Goal: Task Accomplishment & Management: Complete application form

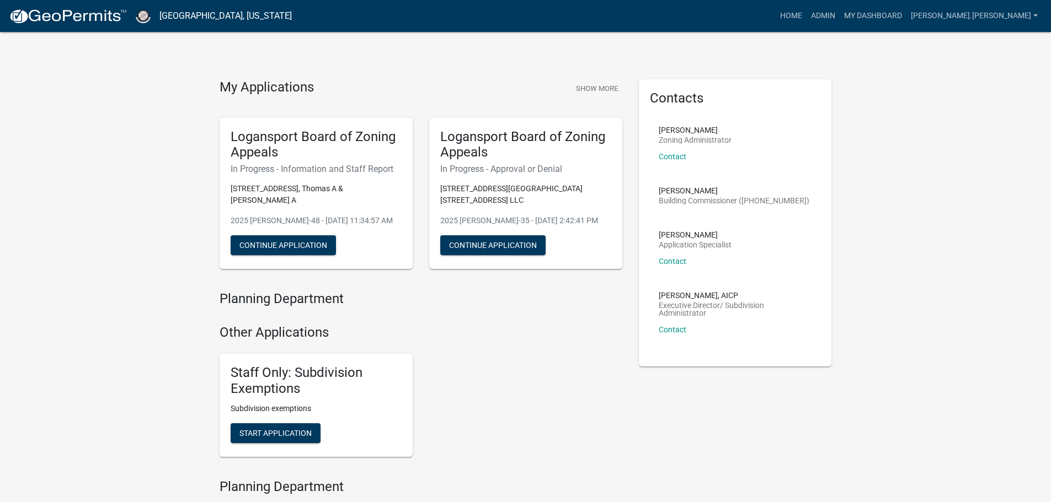
click at [516, 470] on div "Planning Department Other Applications Staff Only: Subdivision Exemptions Subdi…" at bounding box center [420, 385] width 419 height 188
click at [839, 19] on link "Admin" at bounding box center [822, 16] width 33 height 21
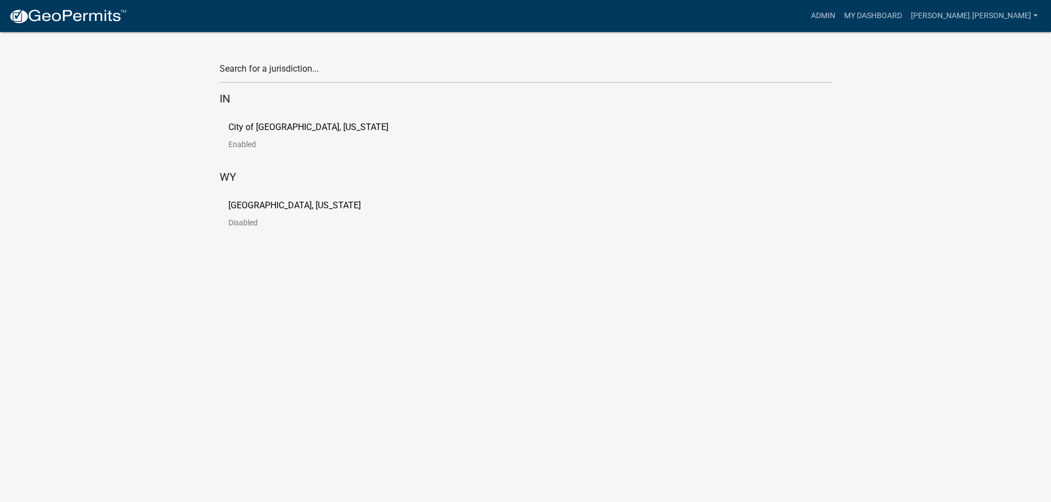
click at [253, 137] on link "City of [GEOGRAPHIC_DATA], [US_STATE] Enabled" at bounding box center [317, 140] width 178 height 34
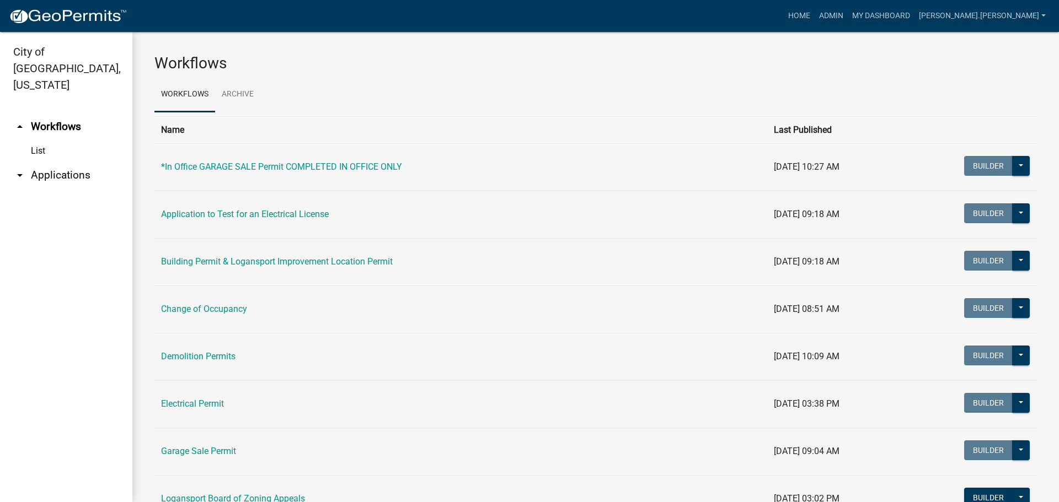
click at [53, 162] on link "arrow_drop_down Applications" at bounding box center [66, 175] width 132 height 26
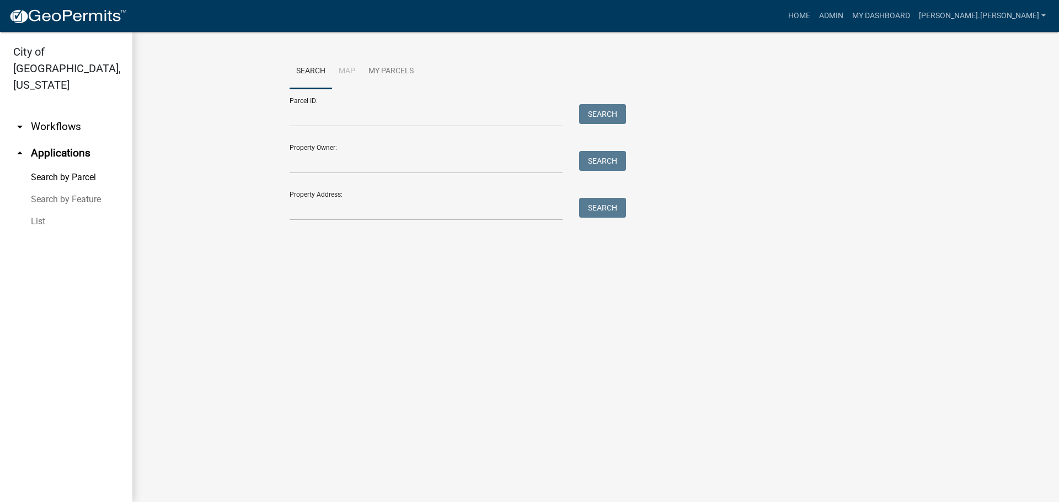
click at [26, 211] on link "List" at bounding box center [66, 222] width 132 height 22
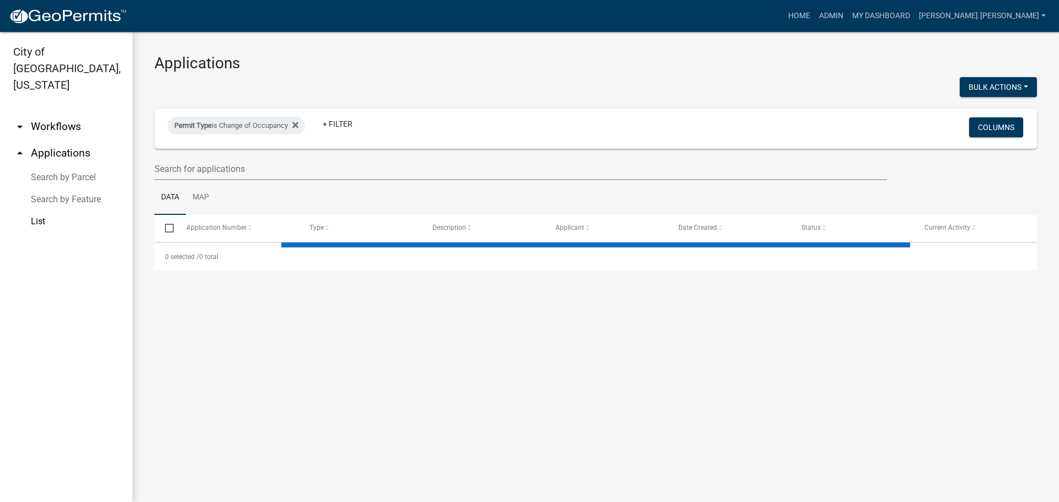
select select "3: 100"
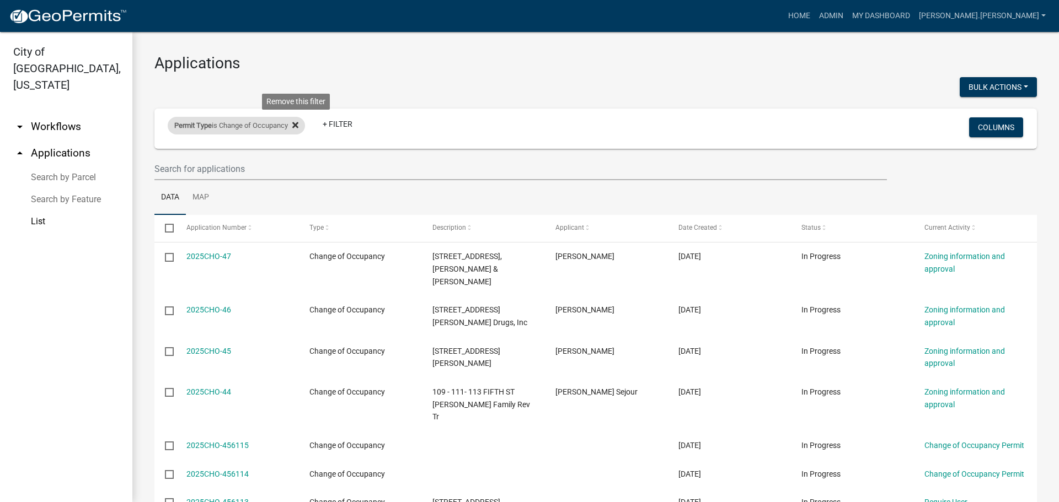
click at [293, 125] on fa-icon at bounding box center [293, 126] width 10 height 18
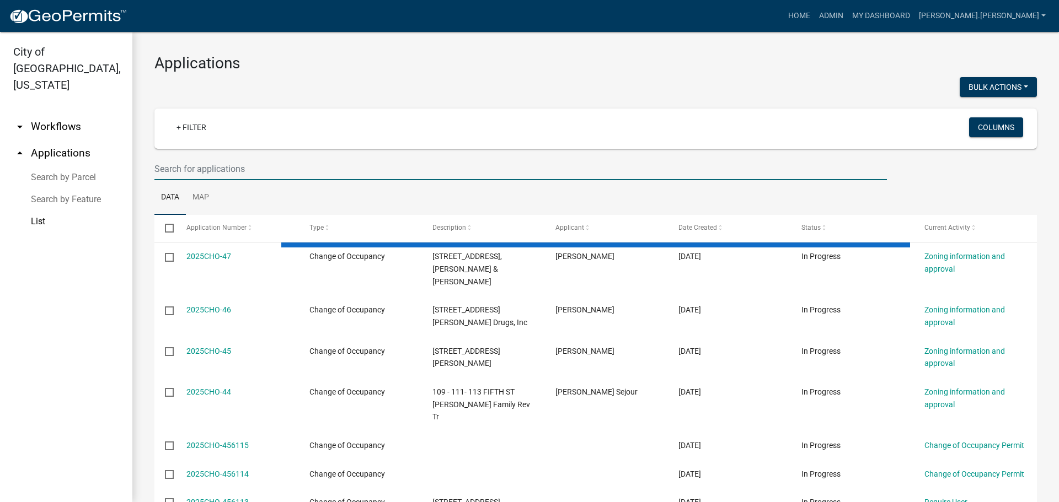
click at [193, 173] on input "text" at bounding box center [520, 169] width 732 height 23
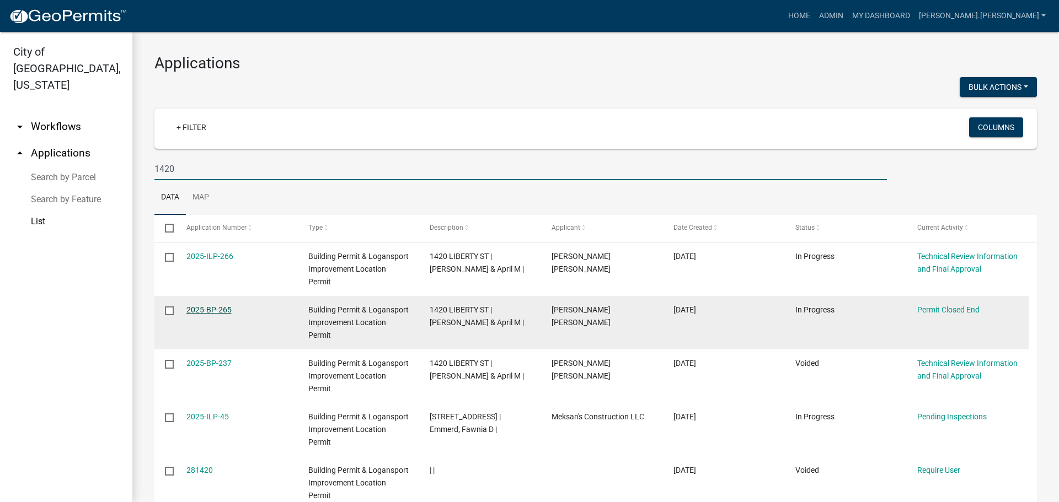
type input "1420"
click at [209, 308] on link "2025-BP-265" at bounding box center [208, 310] width 45 height 9
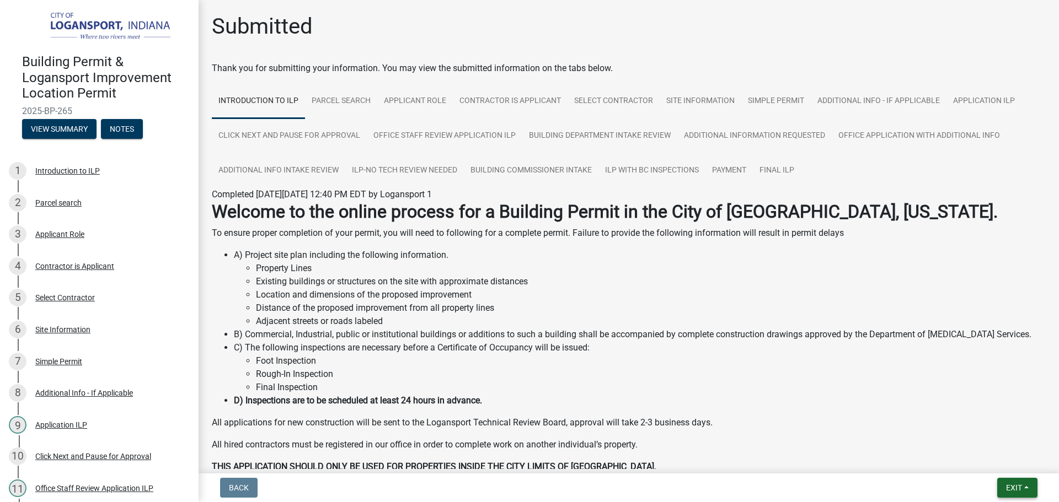
click at [1027, 486] on button "Exit" at bounding box center [1017, 488] width 40 height 20
click at [966, 455] on button "Save & Exit" at bounding box center [993, 459] width 88 height 26
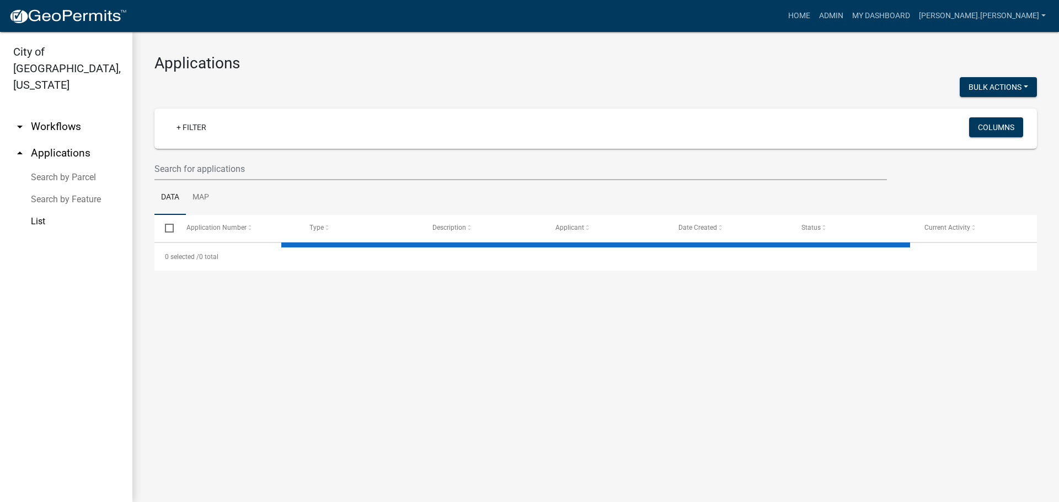
select select "3: 100"
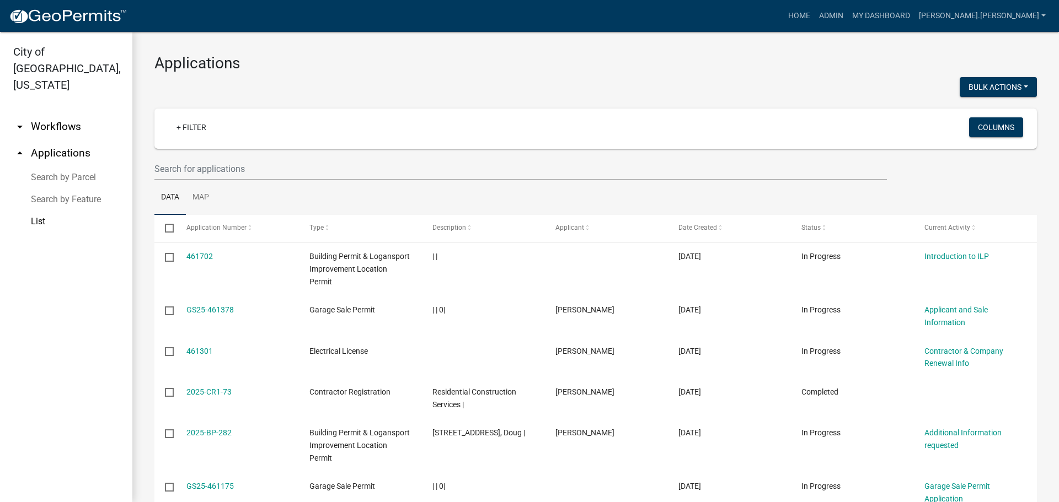
click at [277, 147] on div "+ Filter Columns" at bounding box center [595, 129] width 873 height 40
click at [277, 156] on wm-filter-builder "+ Filter Columns" at bounding box center [595, 145] width 882 height 72
click at [276, 167] on input "text" at bounding box center [520, 169] width 732 height 23
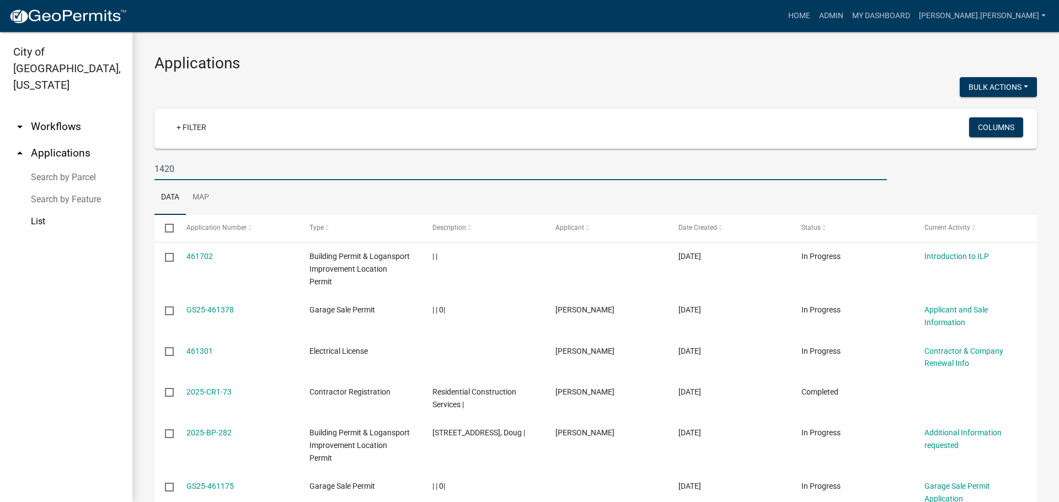
type input "1420"
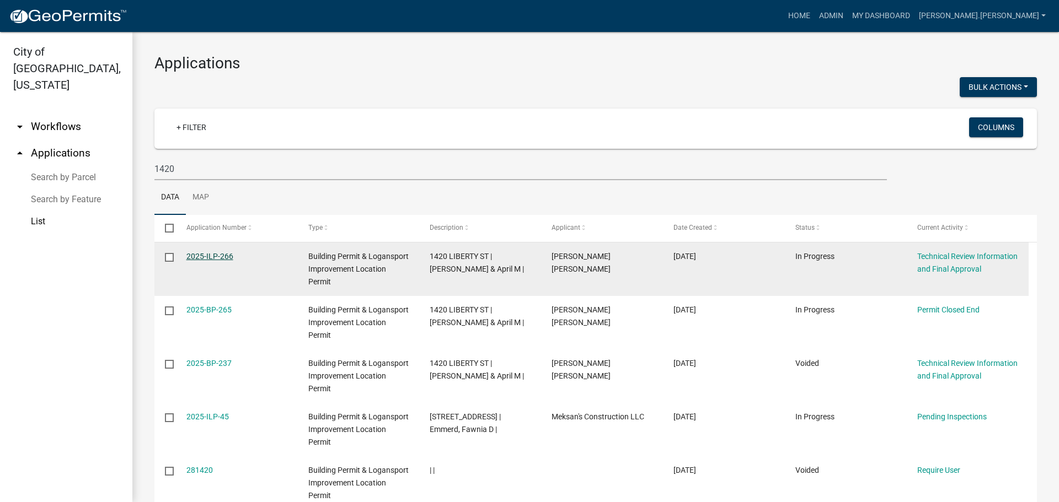
click at [218, 254] on link "2025-ILP-266" at bounding box center [209, 256] width 47 height 9
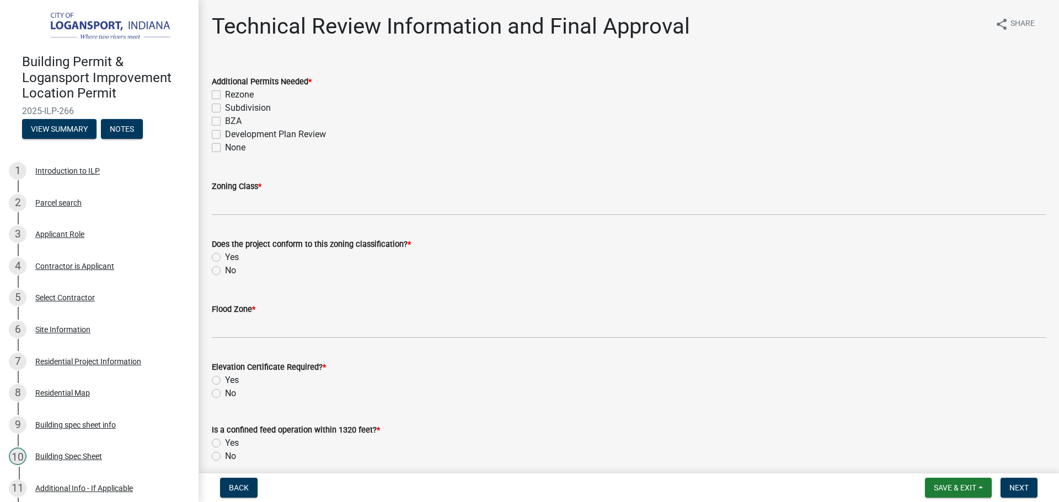
click at [225, 148] on label "None" at bounding box center [235, 147] width 20 height 13
click at [225, 148] on input "None" at bounding box center [228, 144] width 7 height 7
checkbox input "true"
checkbox input "false"
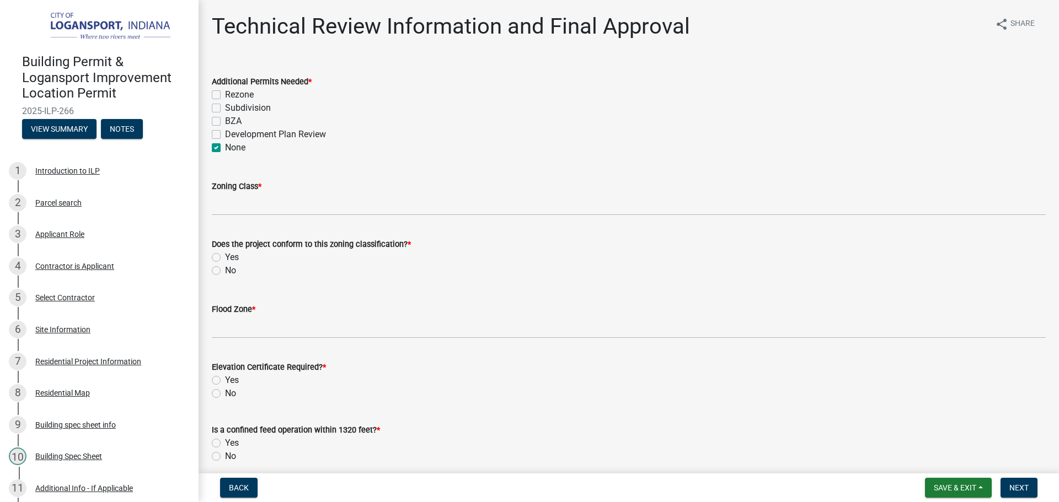
checkbox input "false"
checkbox input "true"
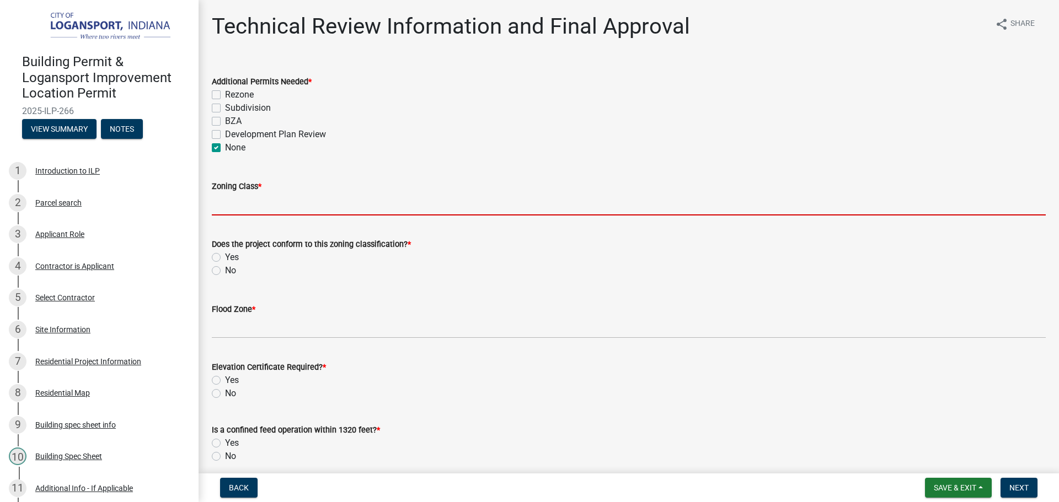
click at [277, 206] on input "Zoning Class *" at bounding box center [629, 204] width 834 height 23
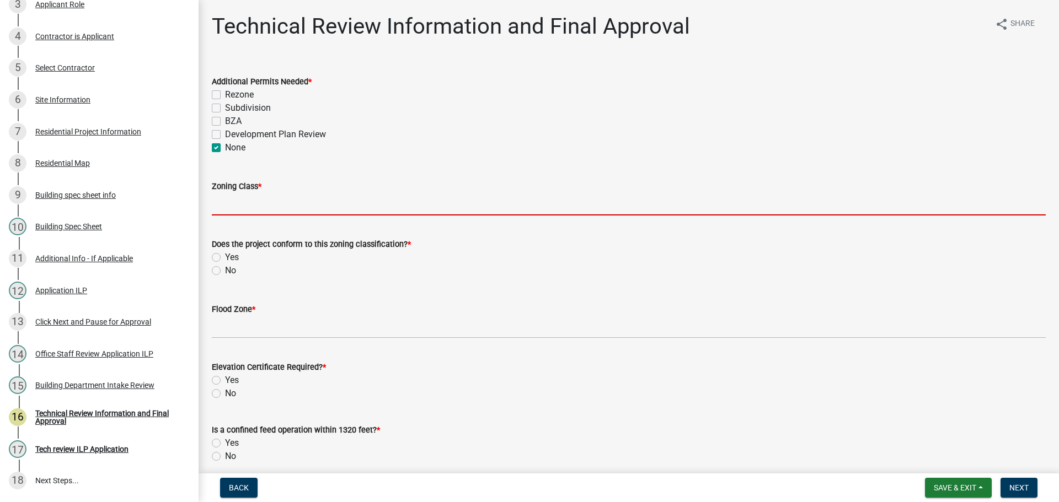
scroll to position [232, 0]
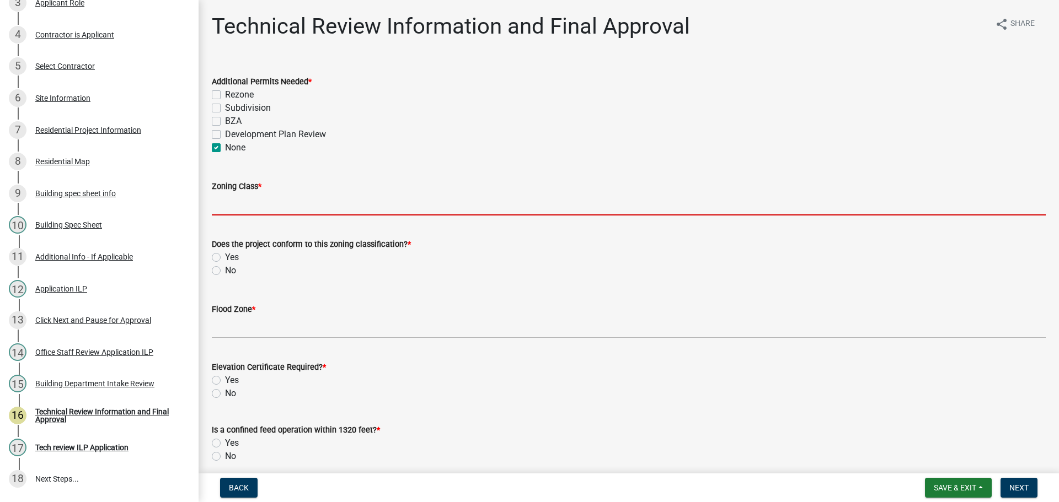
click at [238, 196] on input "Zoning Class *" at bounding box center [629, 204] width 834 height 23
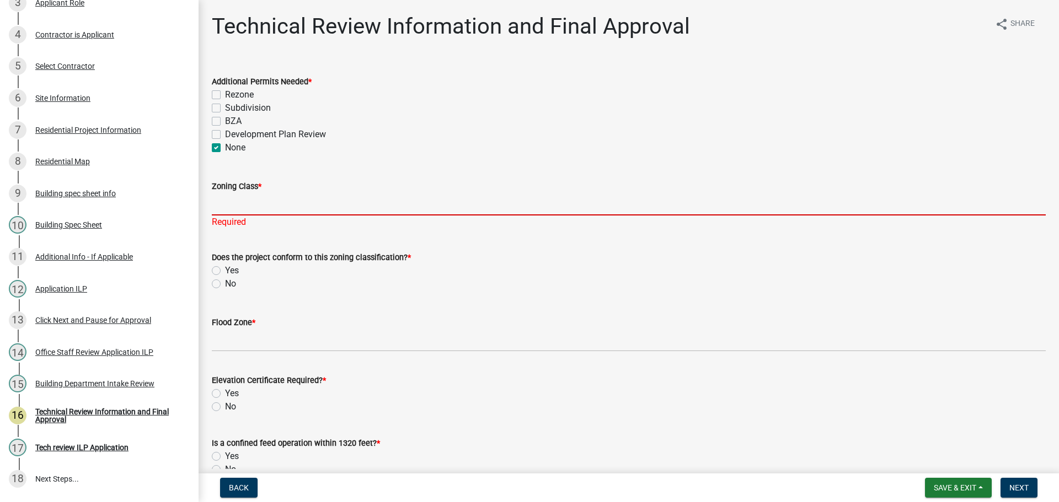
click at [253, 199] on input "Zoning Class *" at bounding box center [629, 204] width 834 height 23
type input "R3"
